Goal: Task Accomplishment & Management: Use online tool/utility

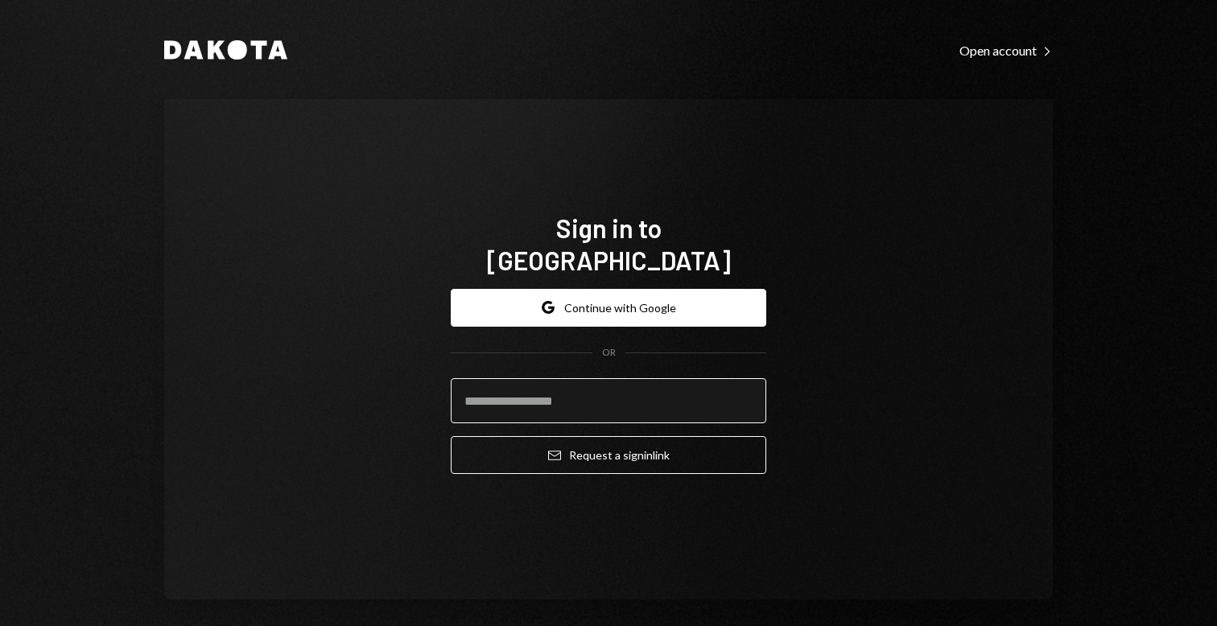
click at [637, 378] on input "email" at bounding box center [608, 400] width 315 height 45
type input "**********"
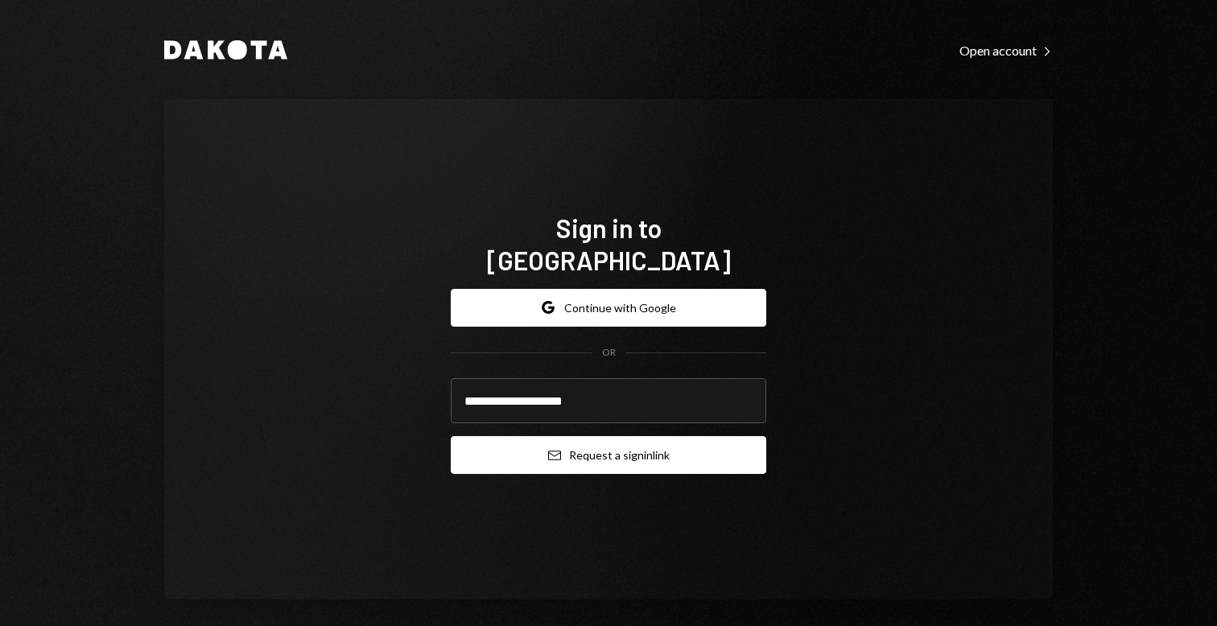
click at [690, 437] on button "Email Request a sign in link" at bounding box center [608, 455] width 315 height 38
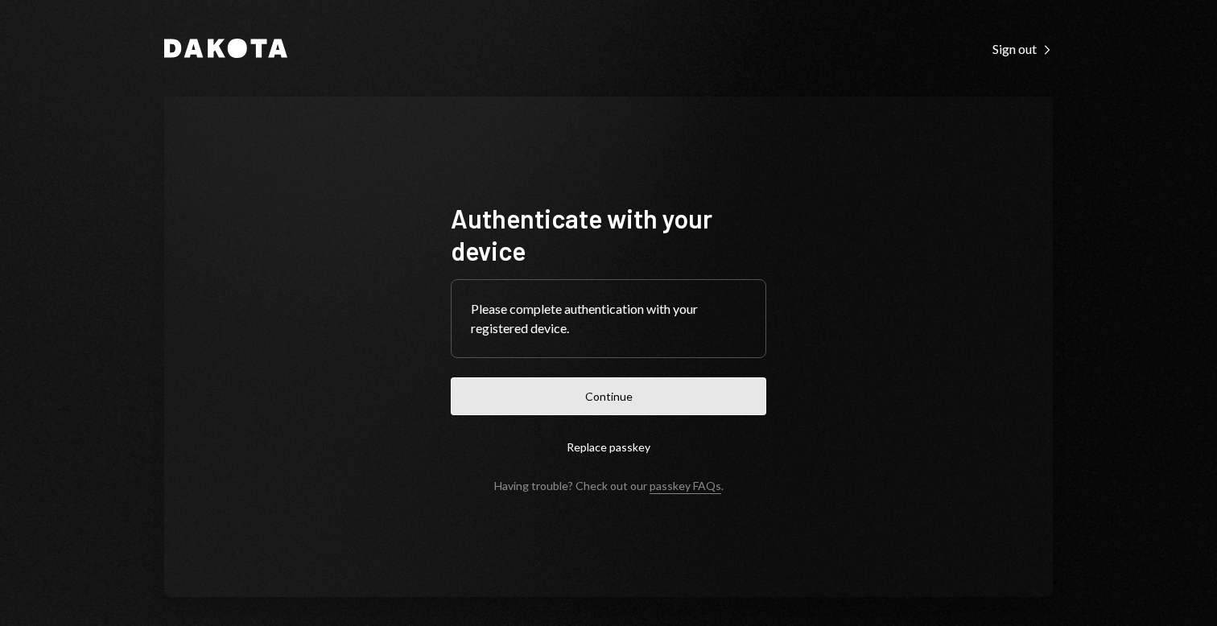
click at [577, 406] on button "Continue" at bounding box center [608, 396] width 315 height 38
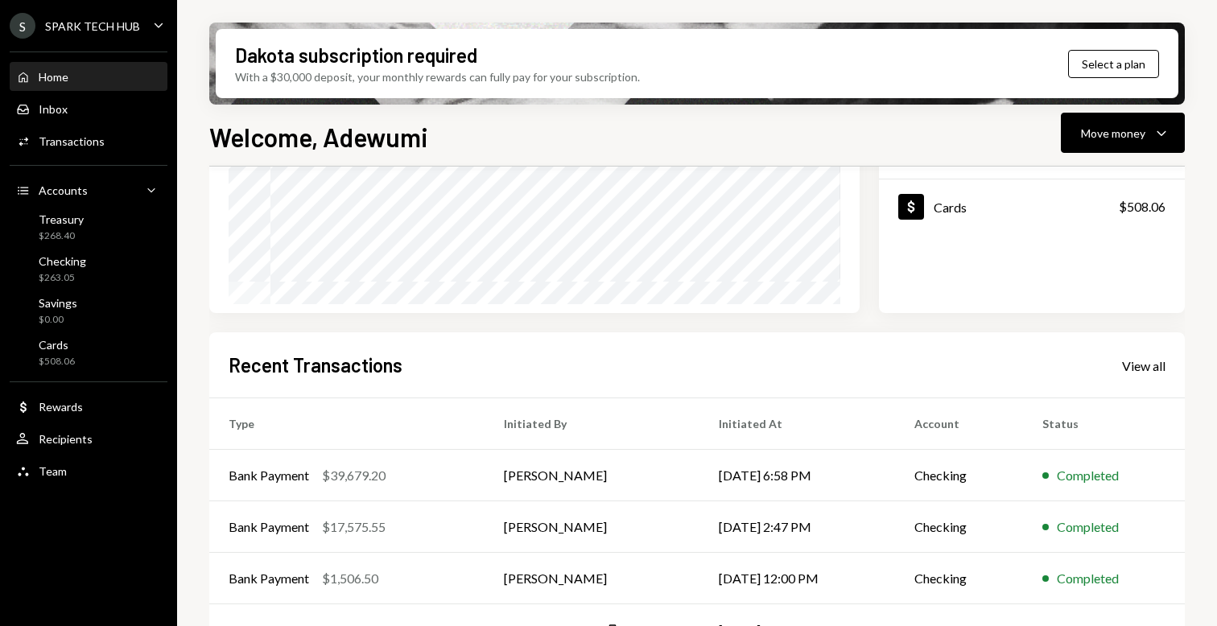
scroll to position [265, 0]
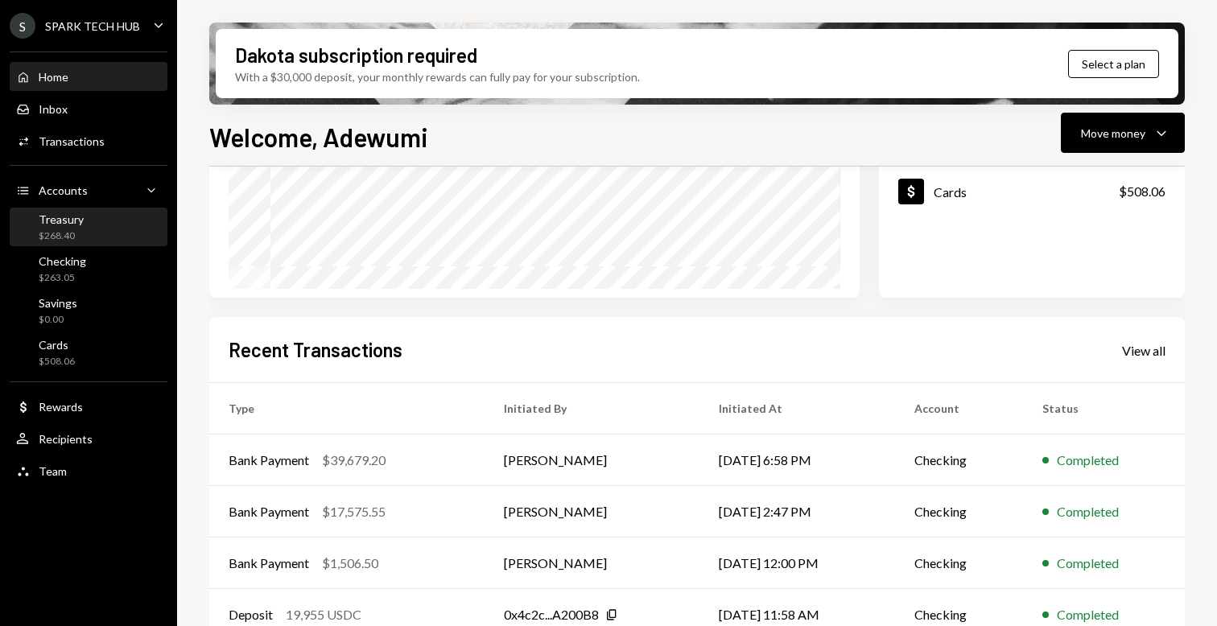
click at [108, 216] on div "Treasury $268.40" at bounding box center [88, 227] width 145 height 31
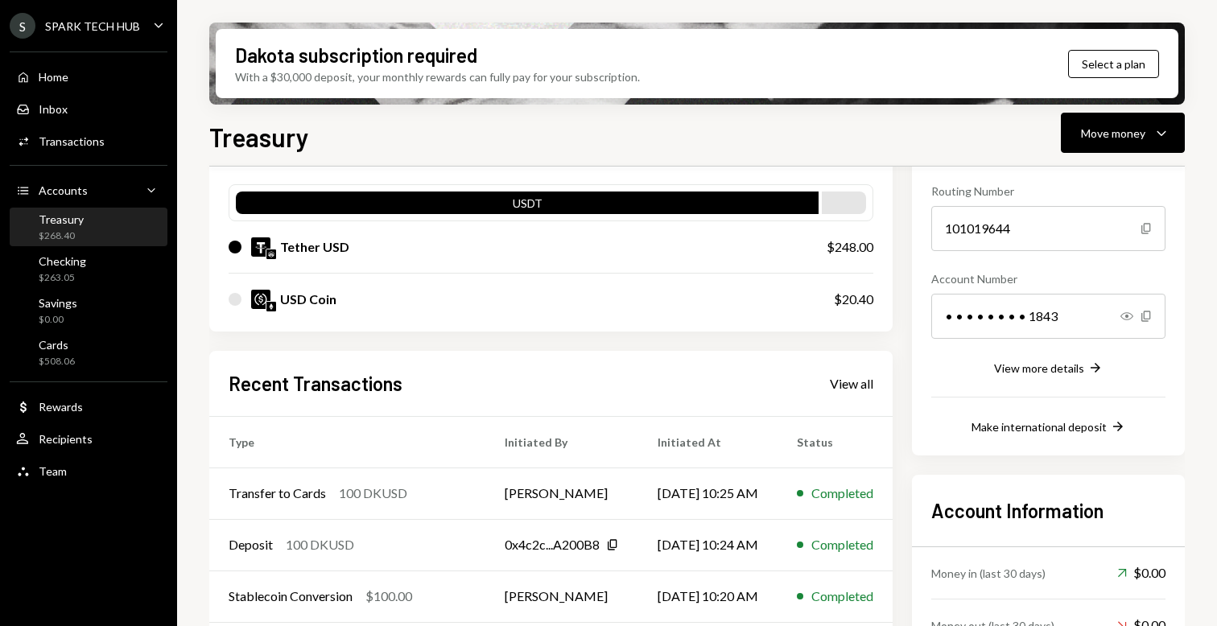
scroll to position [142, 0]
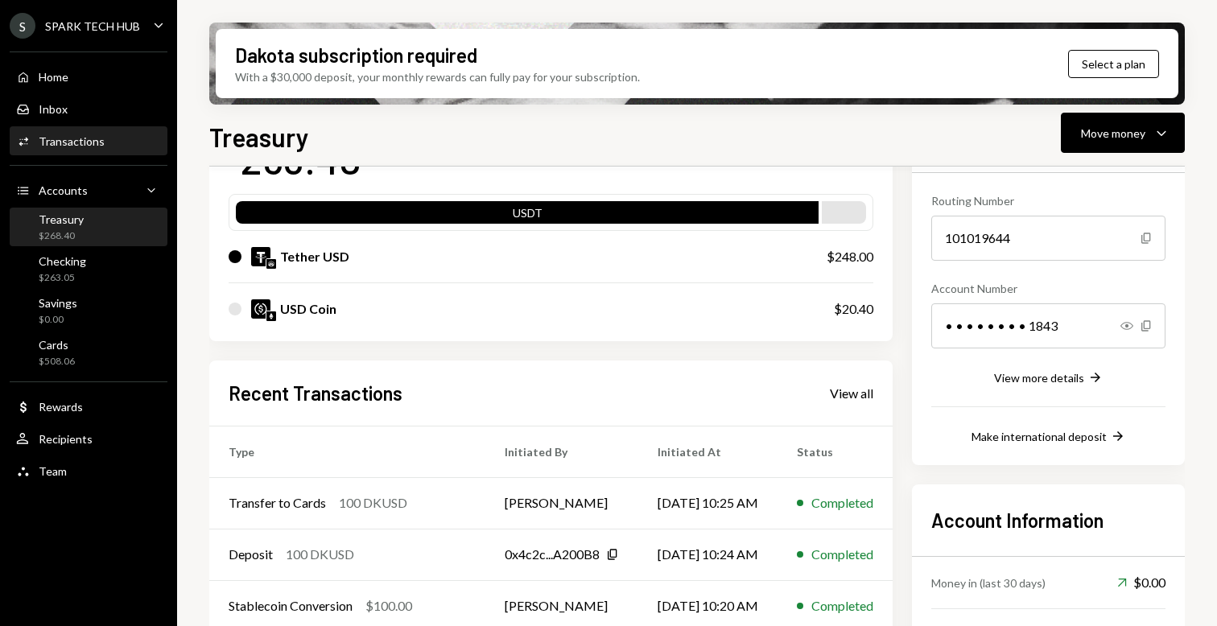
click at [117, 133] on div "Activities Transactions" at bounding box center [88, 141] width 145 height 27
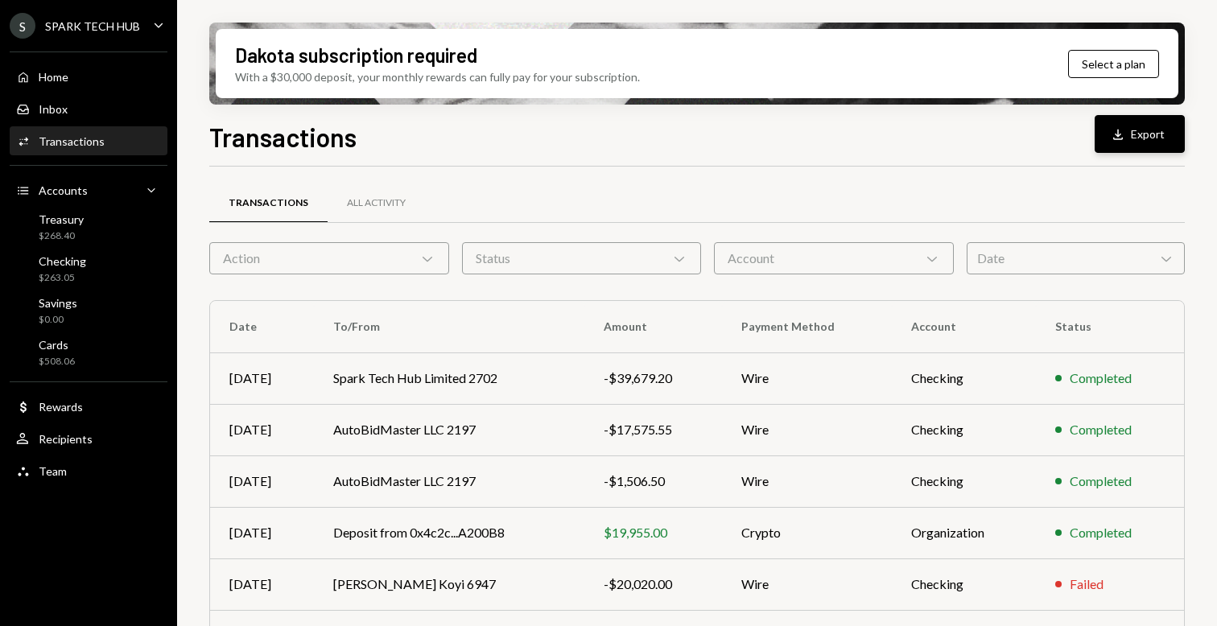
click at [1132, 138] on button "Download Export" at bounding box center [1139, 134] width 90 height 38
